Goal: Information Seeking & Learning: Learn about a topic

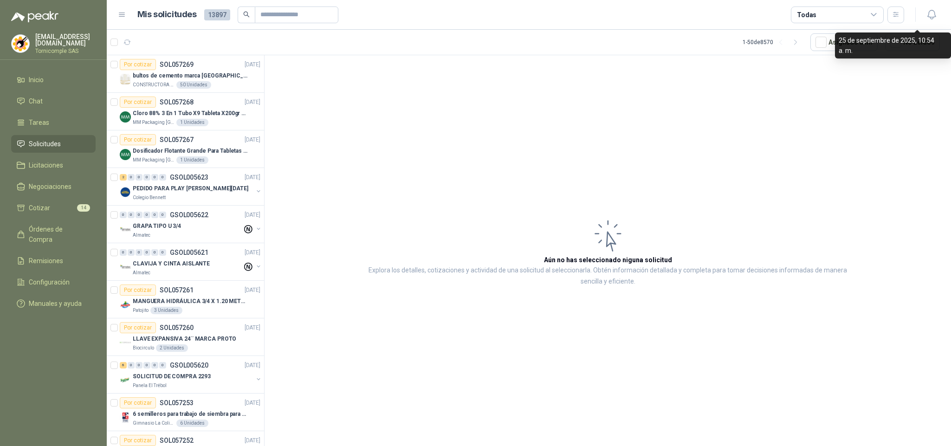
scroll to position [279, 0]
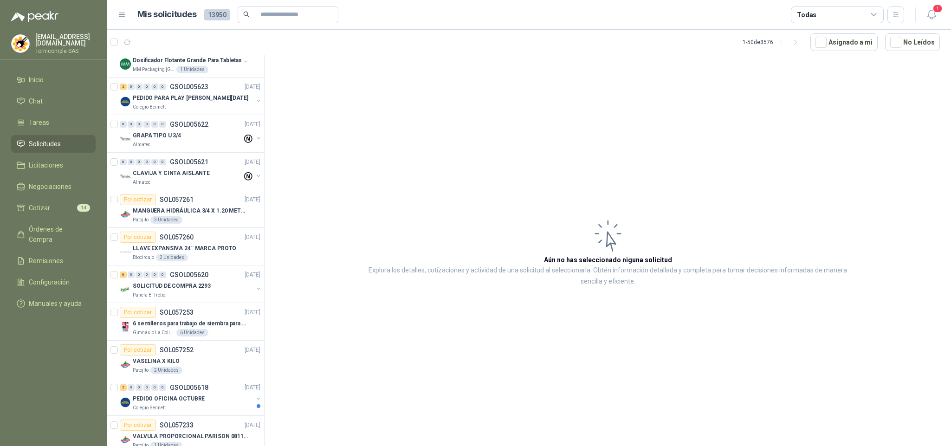
scroll to position [467, 0]
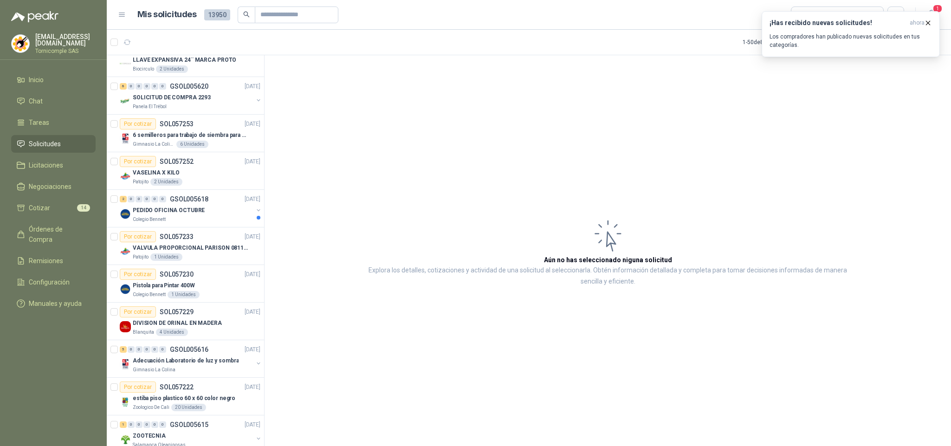
click at [940, 38] on button "No Leídos" at bounding box center [912, 42] width 55 height 18
click at [930, 33] on p "Los compradores han publicado nuevas solicitudes en tus categorías." at bounding box center [851, 41] width 163 height 17
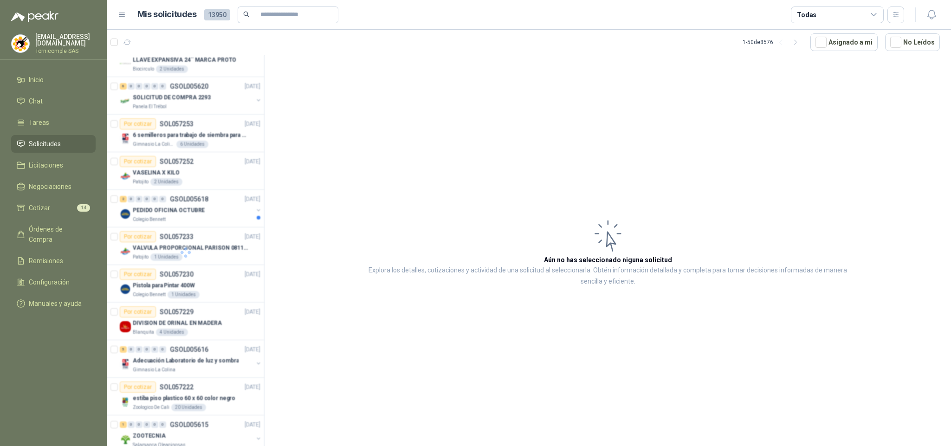
click at [933, 20] on icon "button" at bounding box center [932, 15] width 12 height 12
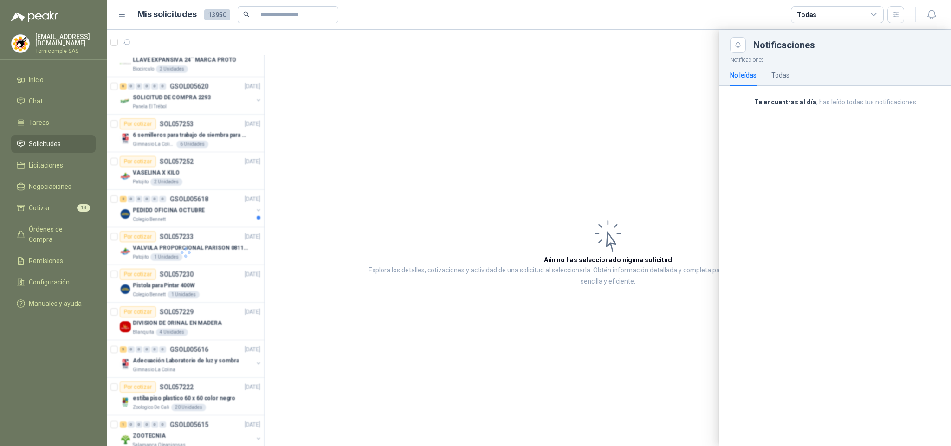
click at [571, 115] on div at bounding box center [529, 238] width 845 height 416
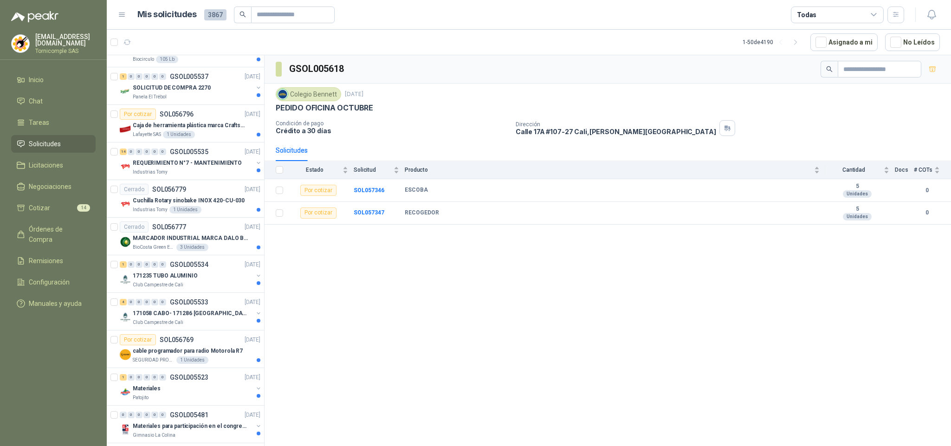
scroll to position [1029, 0]
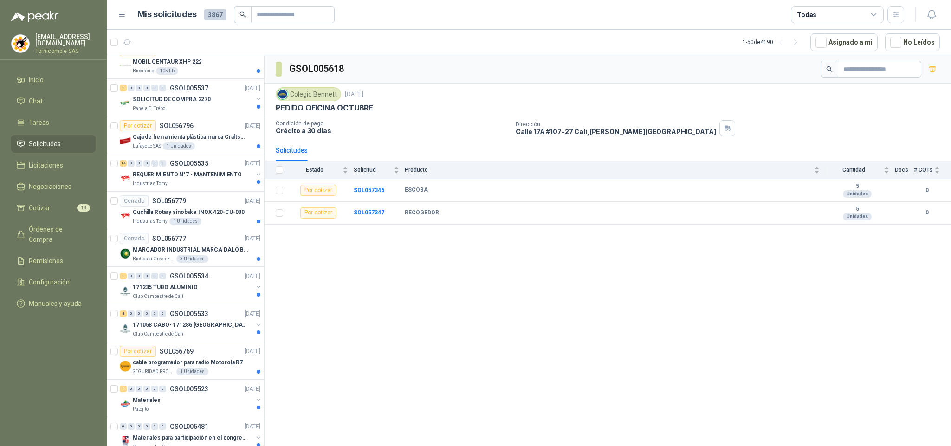
click at [60, 135] on link "Solicitudes" at bounding box center [53, 144] width 85 height 18
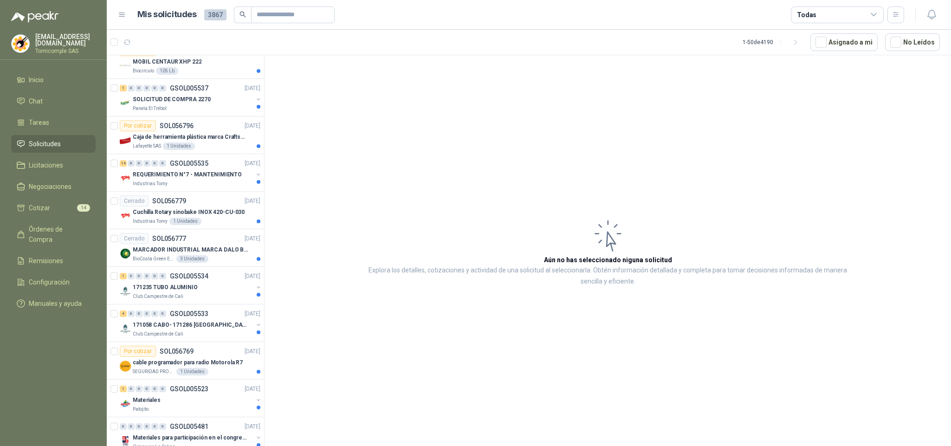
click at [60, 135] on link "Solicitudes" at bounding box center [53, 144] width 85 height 18
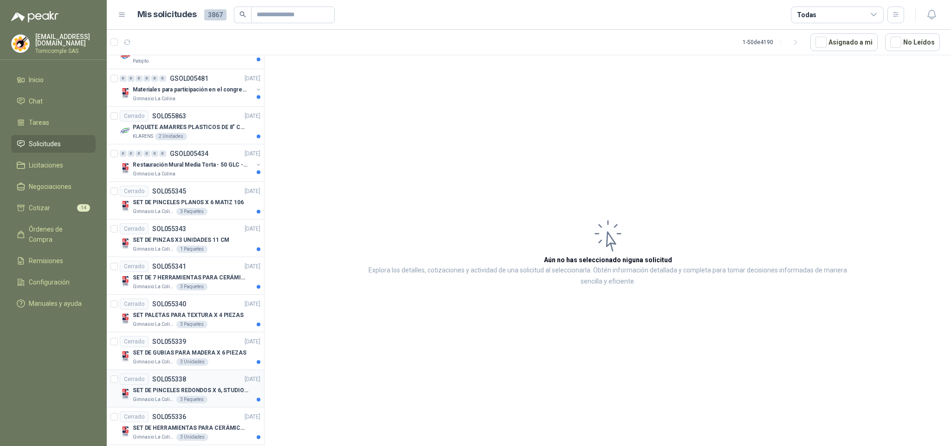
scroll to position [1517, 0]
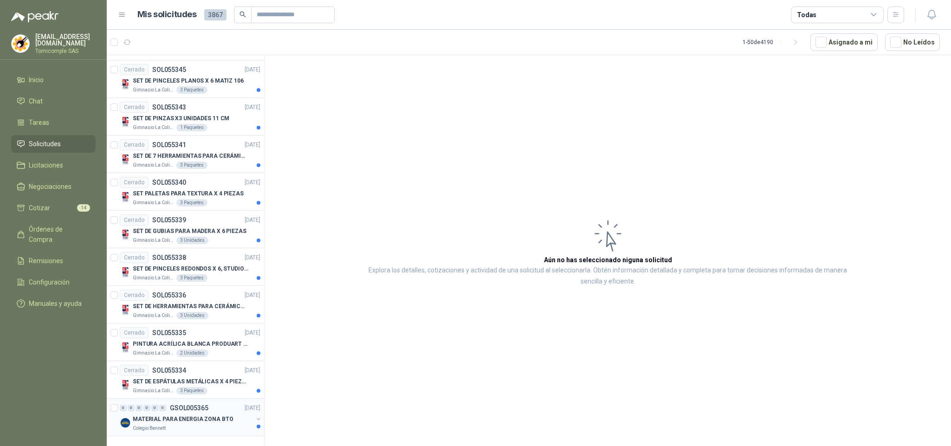
click at [230, 414] on div "MATERIAL PARA ENERGIA ZONA BTO" at bounding box center [193, 419] width 120 height 11
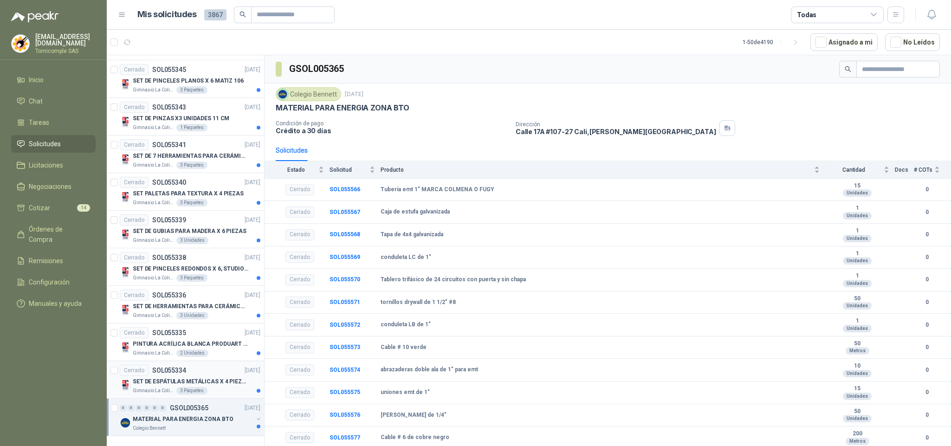
click at [224, 377] on p "SET DE ESPÁTULAS METÁLICAS X 4 PIEZAS" at bounding box center [191, 381] width 116 height 9
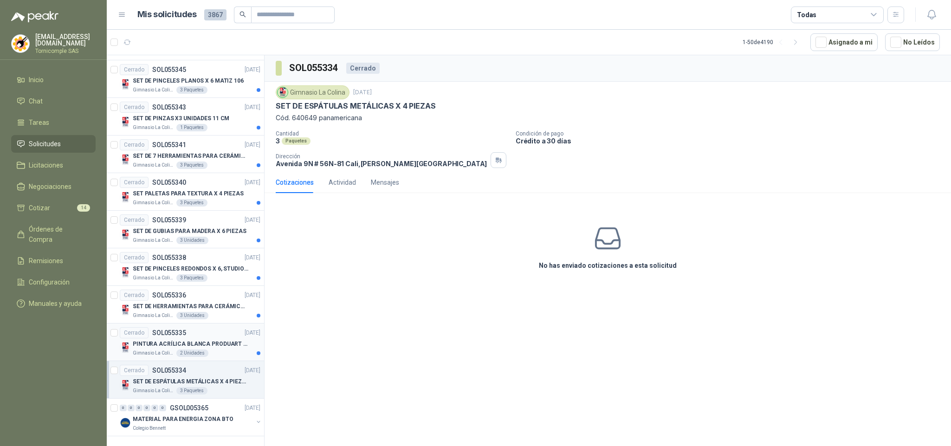
click at [218, 340] on p "PINTURA ACRÍLICA BLANCA PRODUART DE 240 CM3" at bounding box center [191, 344] width 116 height 9
click at [223, 302] on p "SET DE HERRAMIENTAS PARA CERÁMICA EN MADERA X 5 PIEZAS" at bounding box center [191, 306] width 116 height 9
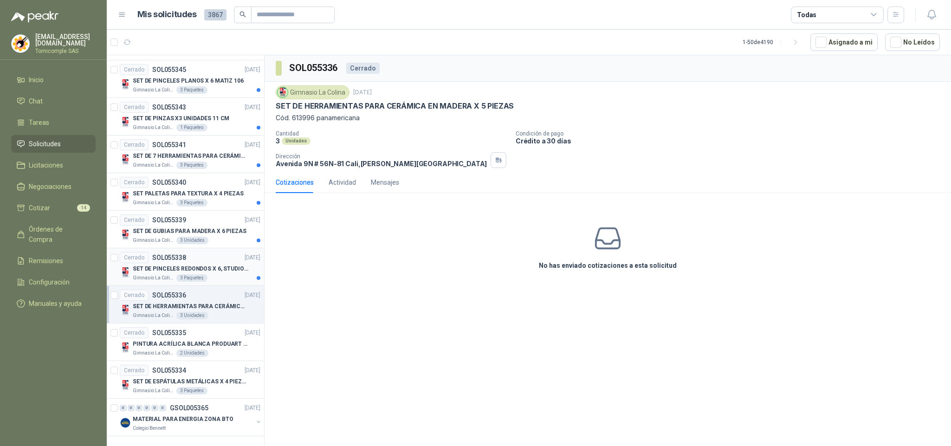
click at [215, 274] on div "Gimnasio La Colina 3 Paquetes" at bounding box center [197, 277] width 128 height 7
click at [211, 227] on p "SET DE GUBIAS PARA MADERA X 6 PIEZAS" at bounding box center [190, 231] width 114 height 9
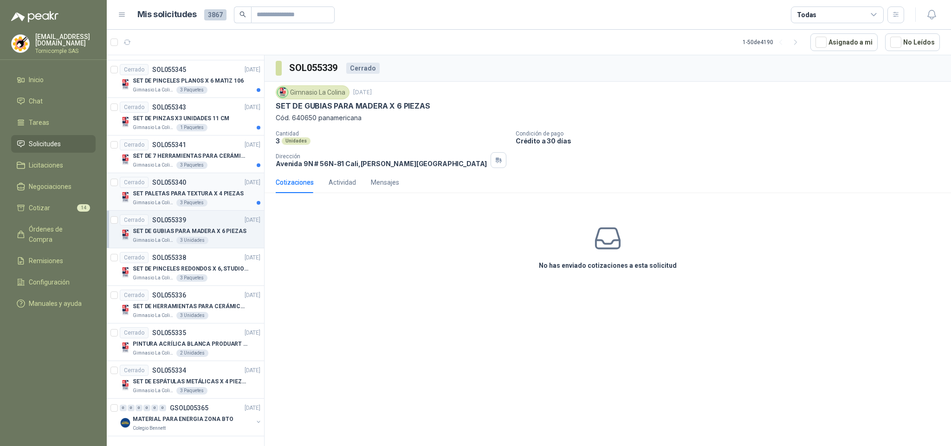
click at [210, 189] on p "SET PALETAS PARA TEXTURA X 4 PIEZAS" at bounding box center [188, 193] width 111 height 9
drag, startPoint x: 218, startPoint y: 145, endPoint x: 202, endPoint y: 148, distance: 15.6
click at [202, 152] on p "SET DE 7 HERRAMIENTAS PARA CERÁMICA, AMARILLAS" at bounding box center [191, 156] width 116 height 9
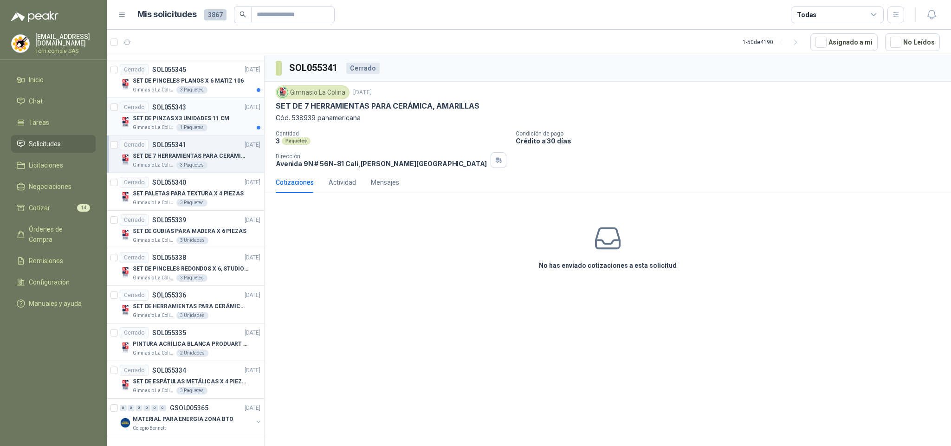
click at [210, 114] on p "SET DE PINZAS X3 UNIDADES 11 CM" at bounding box center [181, 118] width 97 height 9
click at [230, 77] on div "SET DE PINCELES PLANOS X 6 MATIZ 106" at bounding box center [197, 80] width 128 height 11
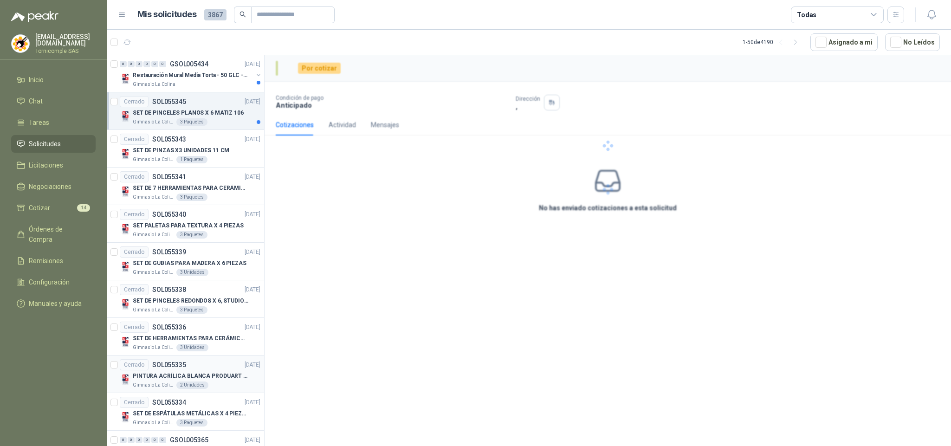
scroll to position [1447, 0]
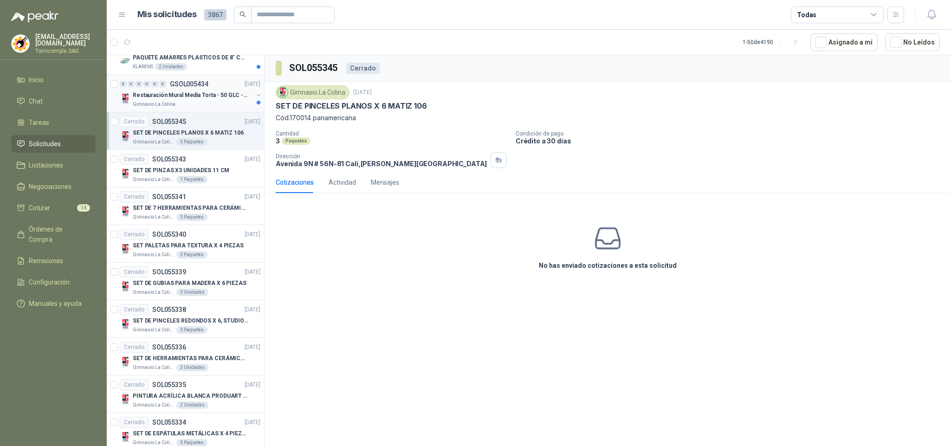
click at [214, 108] on div "Gimnasio La Colina" at bounding box center [193, 104] width 120 height 7
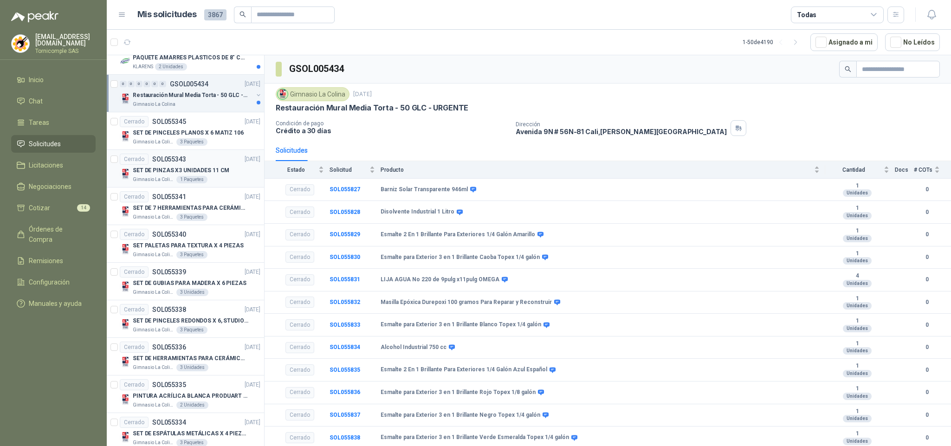
scroll to position [1378, 0]
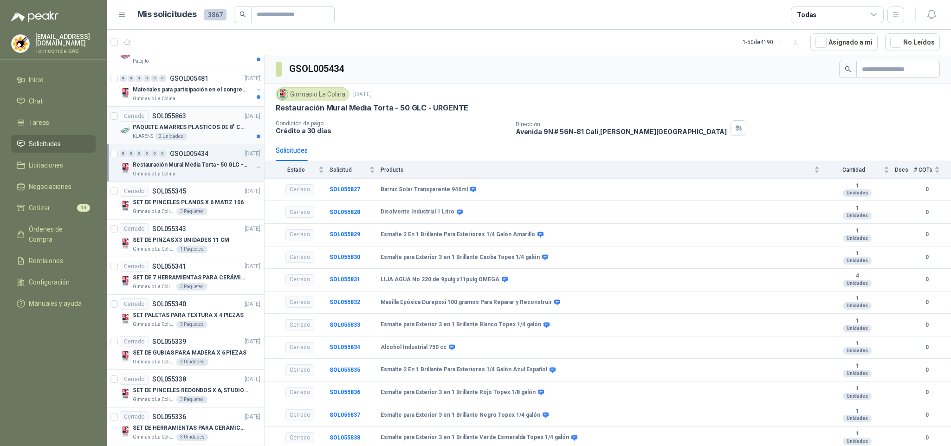
click at [212, 132] on p "PAQUETE AMARRES PLASTICOS DE 8" COLOR NEGRO" at bounding box center [191, 127] width 116 height 9
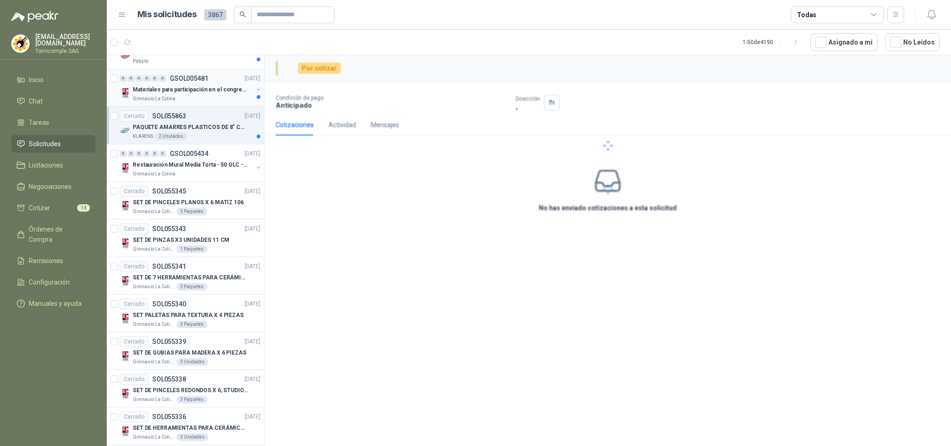
click at [209, 94] on p "Materiales para participación en el congreso, UI" at bounding box center [191, 89] width 116 height 9
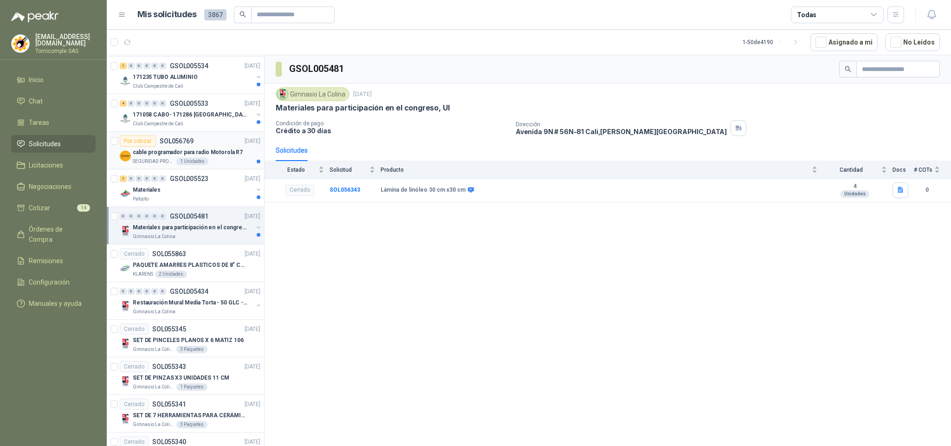
scroll to position [1238, 0]
click at [205, 197] on div "Materiales" at bounding box center [193, 191] width 120 height 11
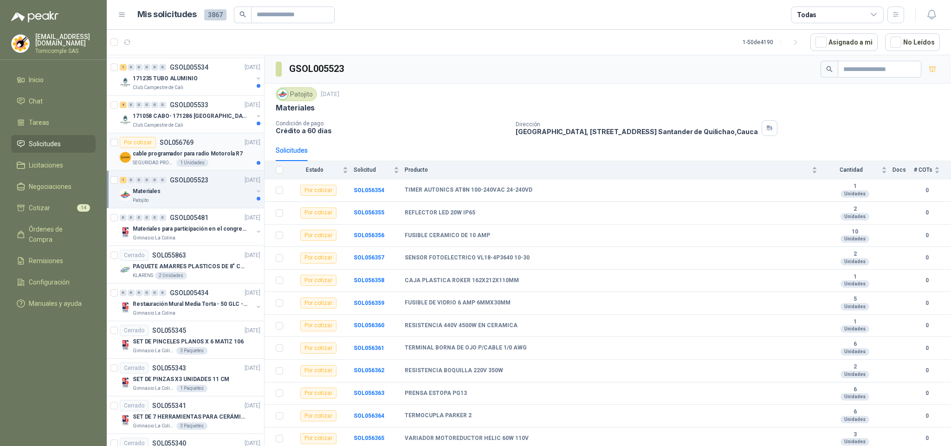
click at [205, 167] on div "SEGURIDAD PROVISER LTDA 1 Unidades" at bounding box center [197, 162] width 128 height 7
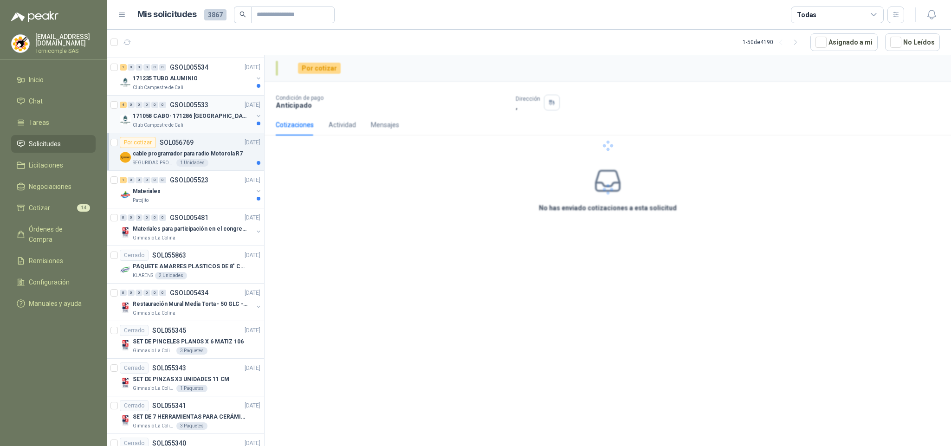
click at [192, 129] on div "Club Campestre de Cali" at bounding box center [193, 125] width 120 height 7
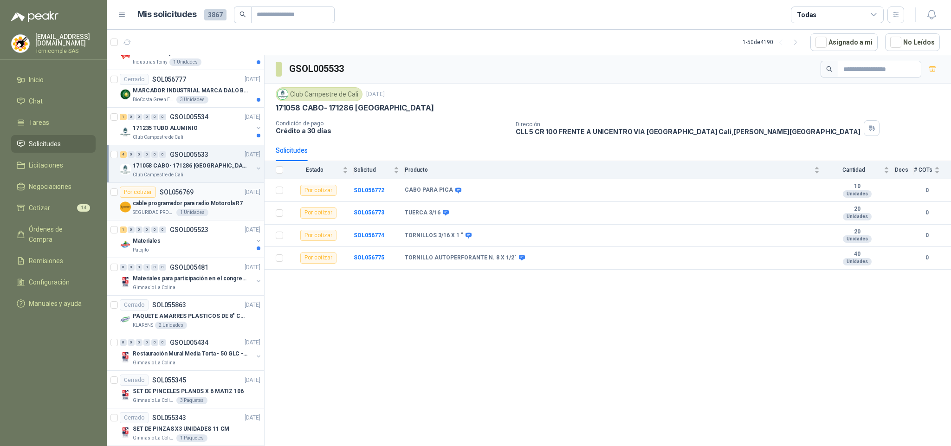
scroll to position [1169, 0]
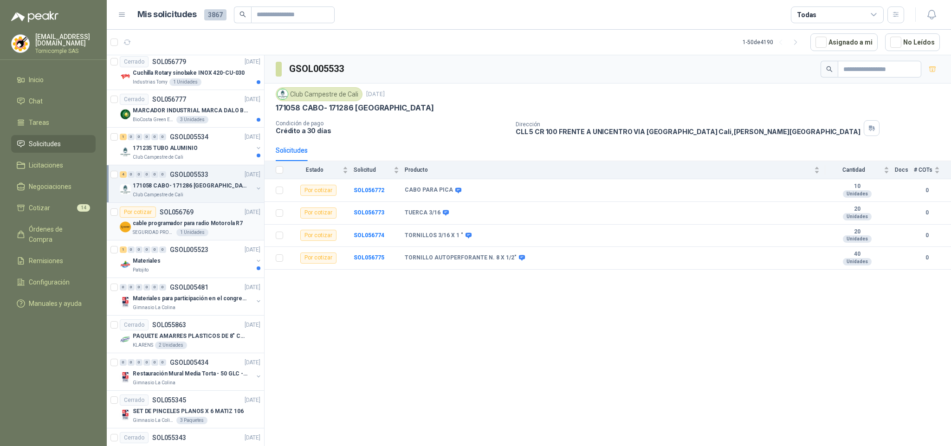
click at [194, 161] on div "Club Campestre de Cali" at bounding box center [193, 157] width 120 height 7
click at [198, 267] on div "Materiales" at bounding box center [193, 260] width 120 height 11
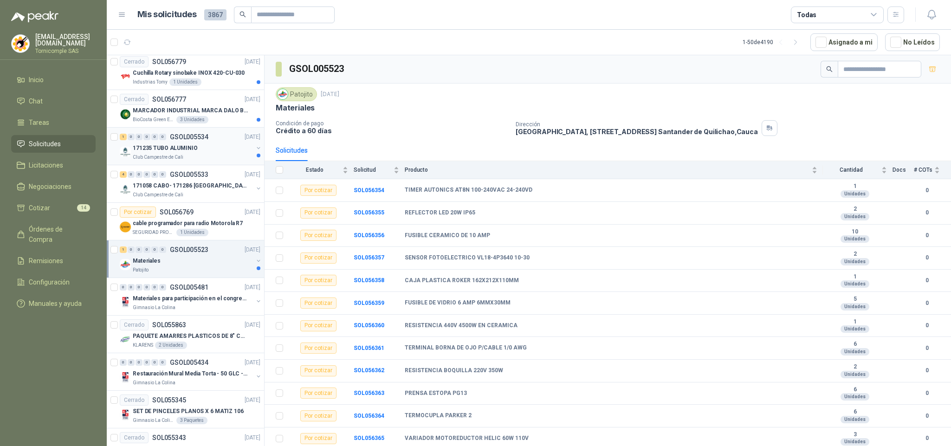
click at [191, 140] on p "GSOL005534" at bounding box center [189, 137] width 39 height 7
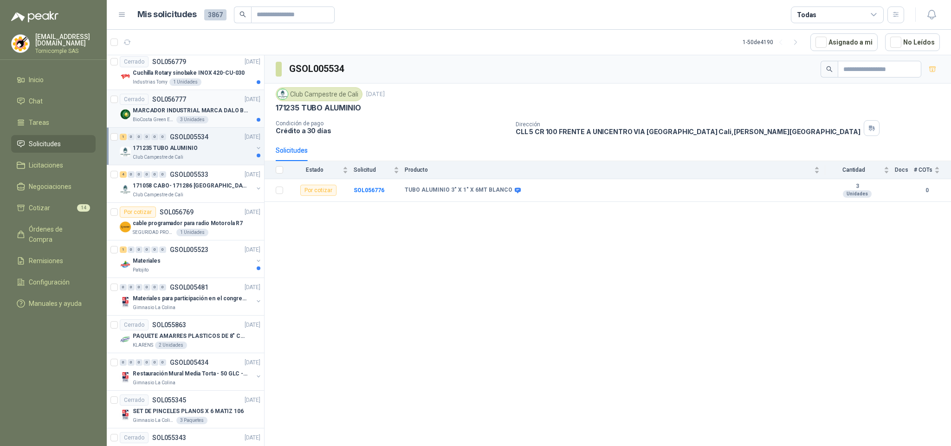
click at [189, 115] on p "MARCADOR INDUSTRIAL MARCA DALO BLANCO" at bounding box center [191, 110] width 116 height 9
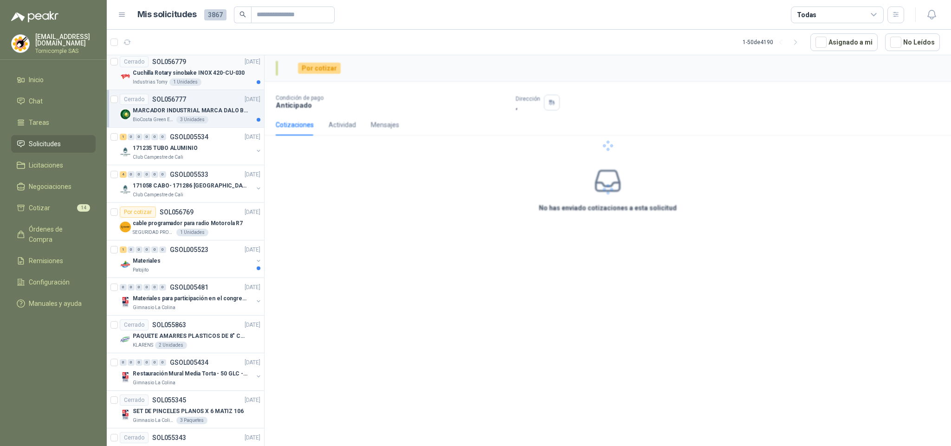
click at [202, 78] on p "Cuchilla Rotary sinobake INOX 420-CU-030" at bounding box center [189, 73] width 112 height 9
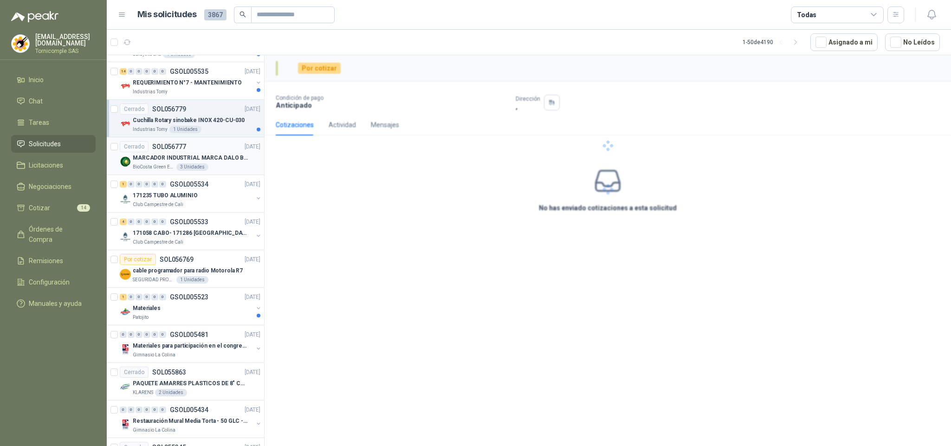
scroll to position [1099, 0]
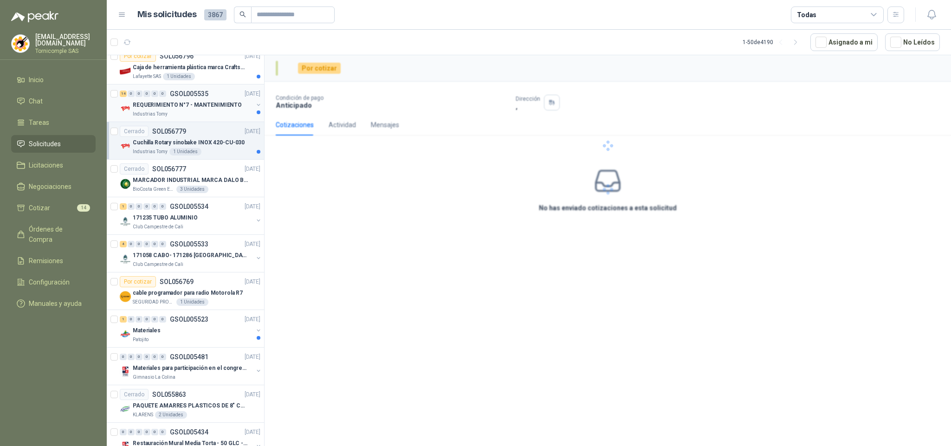
click at [214, 118] on div "Industrias Tomy" at bounding box center [193, 114] width 120 height 7
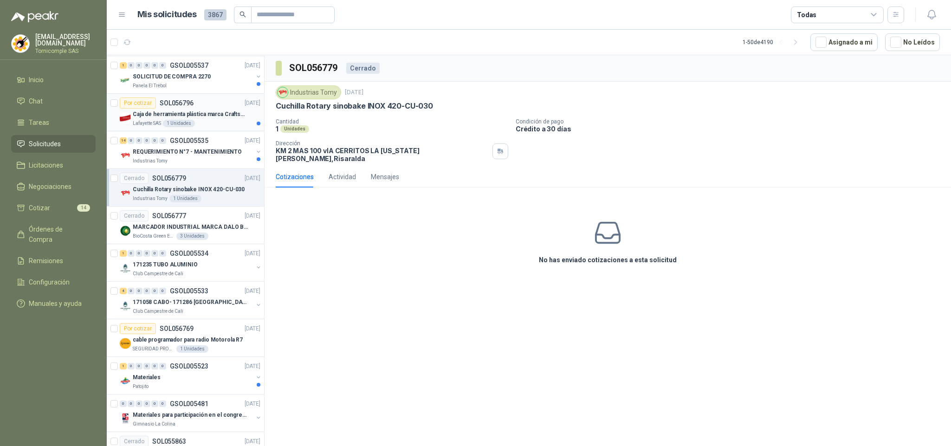
scroll to position [1029, 0]
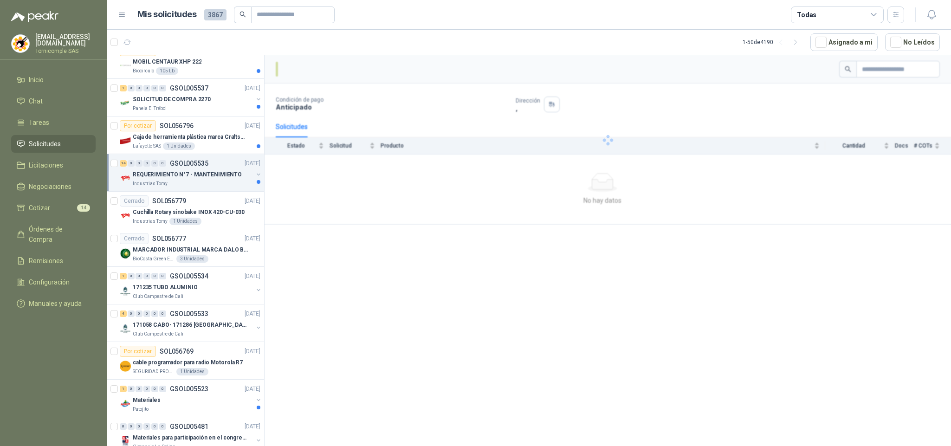
click at [245, 166] on p "[DATE]" at bounding box center [253, 163] width 16 height 9
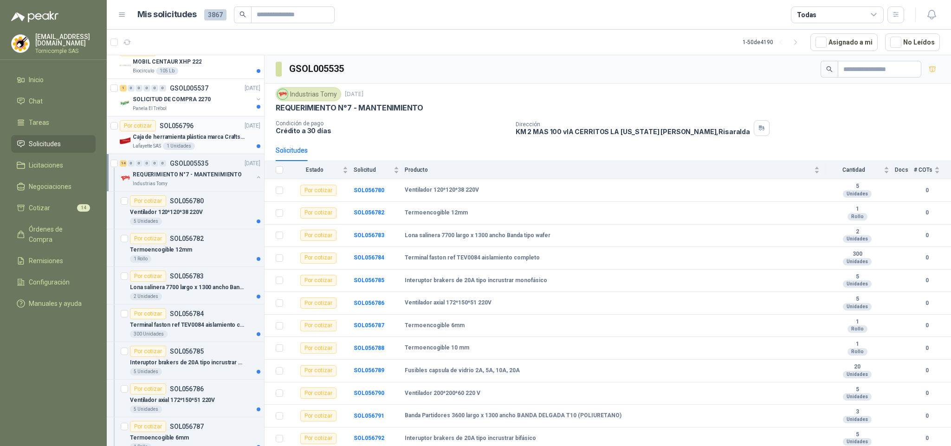
click at [230, 150] on div "Lafayette SAS 1 Unidades" at bounding box center [197, 146] width 128 height 7
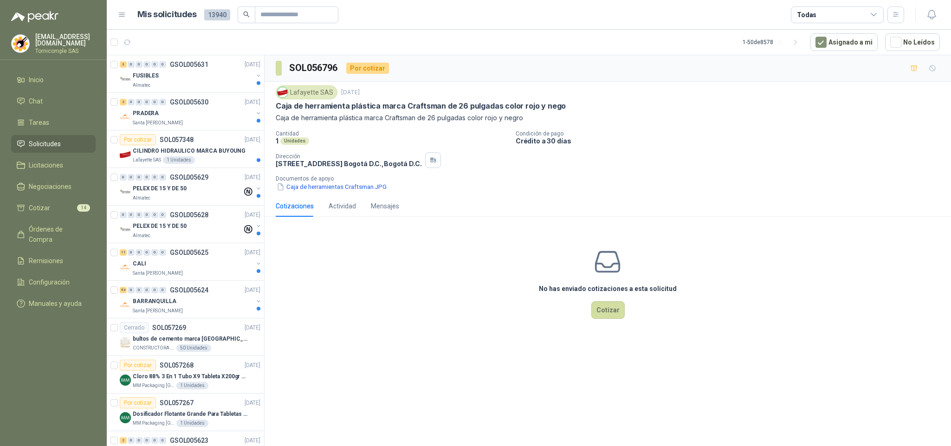
click at [49, 148] on link "Solicitudes" at bounding box center [53, 144] width 85 height 18
click at [45, 142] on span "Solicitudes" at bounding box center [45, 144] width 32 height 10
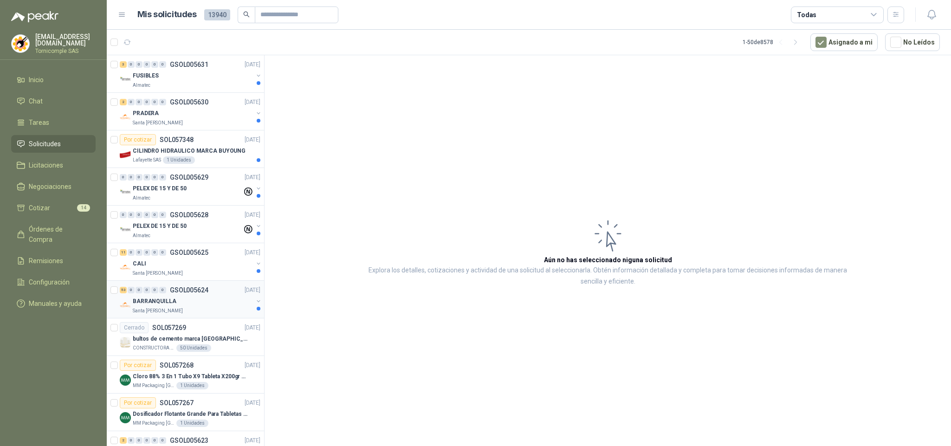
click at [208, 296] on div "53 0 0 0 0 0 GSOL005624 25/09/25" at bounding box center [191, 290] width 143 height 11
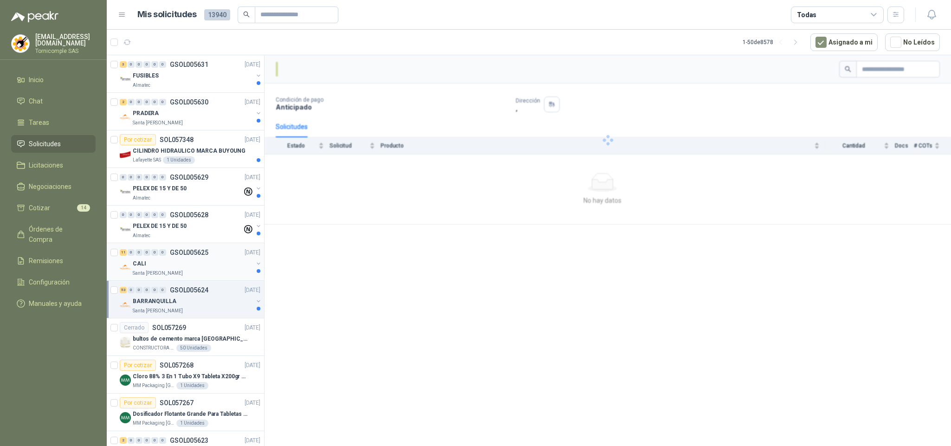
click at [200, 262] on div "CALI" at bounding box center [193, 263] width 120 height 11
click at [183, 224] on p "PELEX DE 15 Y DE 50" at bounding box center [160, 226] width 54 height 9
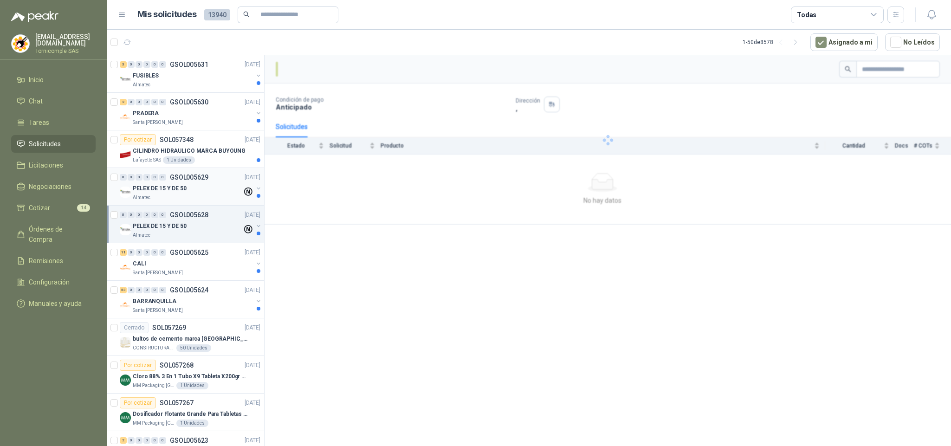
click at [186, 196] on div "Almatec" at bounding box center [188, 197] width 110 height 7
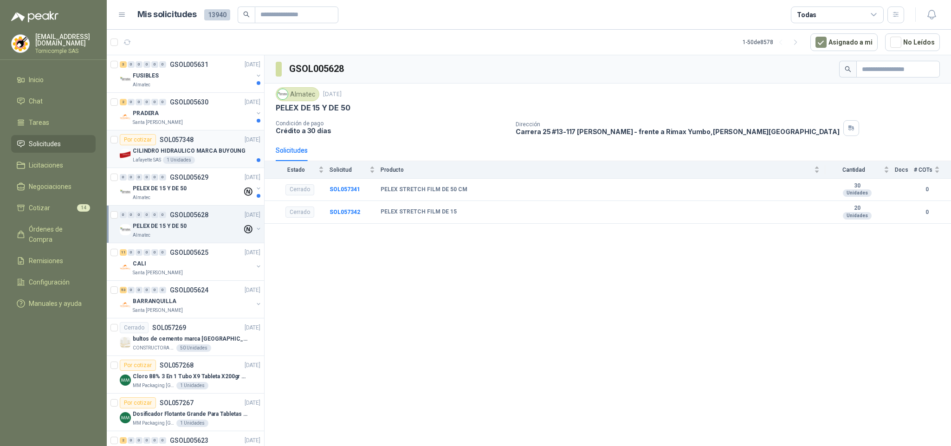
click at [186, 148] on p "CILINDRO HIDRAULICO MARCA BUYOUNG" at bounding box center [189, 151] width 113 height 9
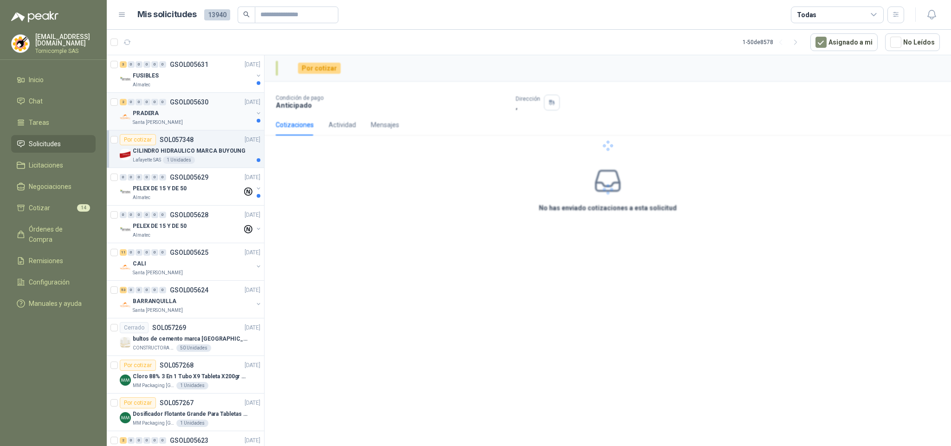
click at [180, 112] on div "PRADERA" at bounding box center [193, 113] width 120 height 11
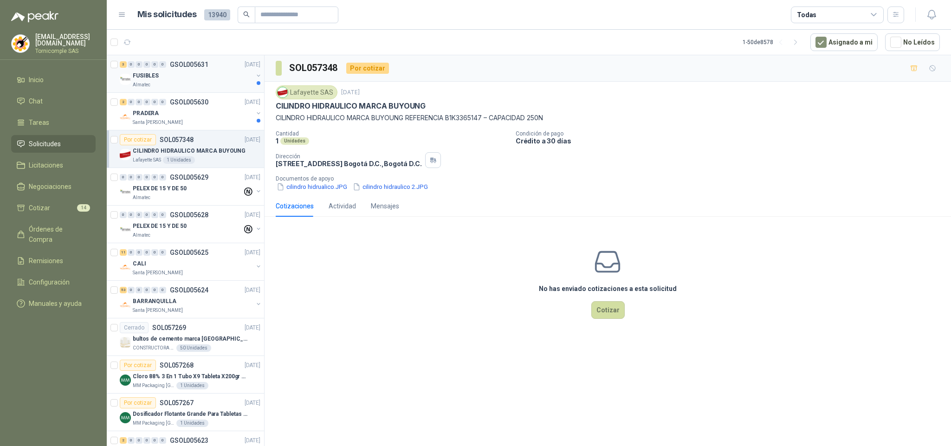
click at [174, 84] on div "Almatec" at bounding box center [193, 84] width 120 height 7
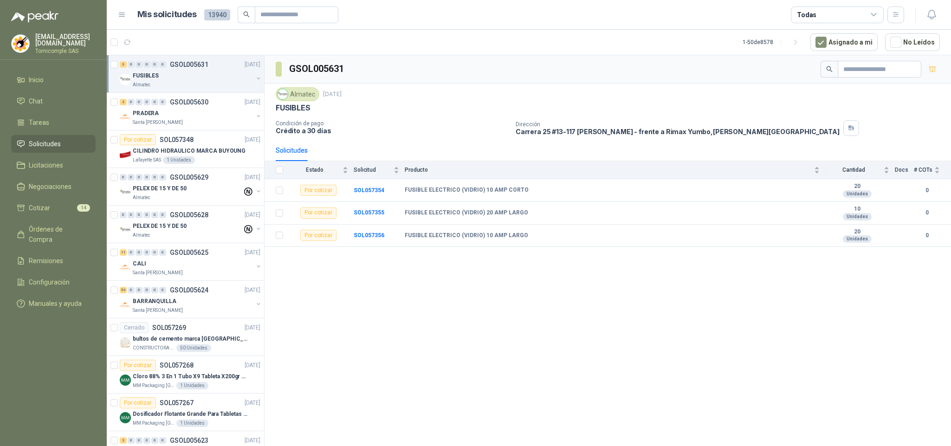
drag, startPoint x: 174, startPoint y: 84, endPoint x: 60, endPoint y: 138, distance: 126.3
click at [60, 139] on span "Solicitudes" at bounding box center [45, 144] width 32 height 10
